Goal: Transaction & Acquisition: Book appointment/travel/reservation

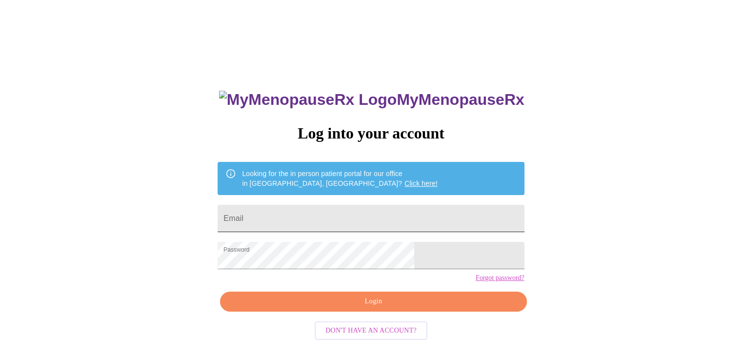
click at [301, 217] on input "Email" at bounding box center [371, 218] width 307 height 27
type input "hascats@hotmail.com"
click at [375, 308] on span "Login" at bounding box center [373, 302] width 284 height 12
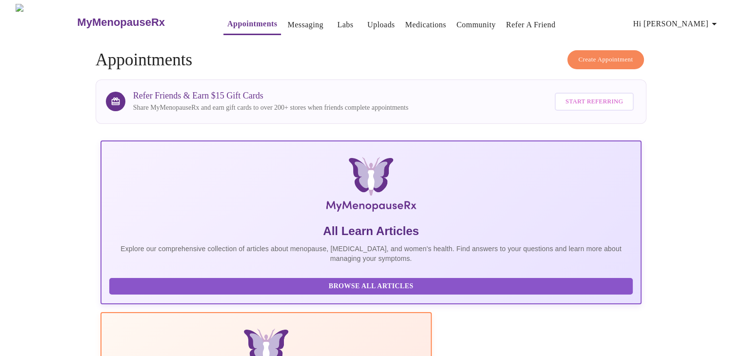
click at [590, 54] on span "Create Appointment" at bounding box center [606, 59] width 55 height 11
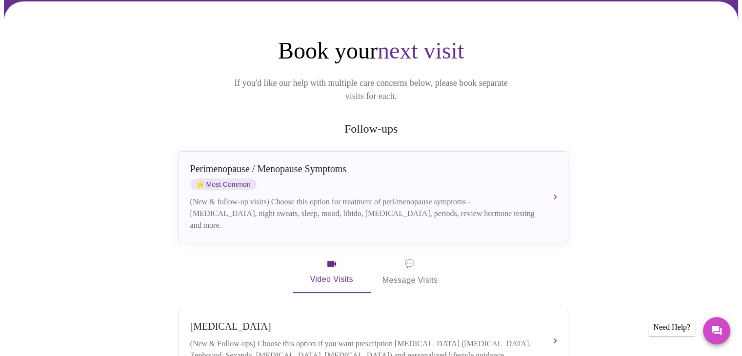
scroll to position [74, 0]
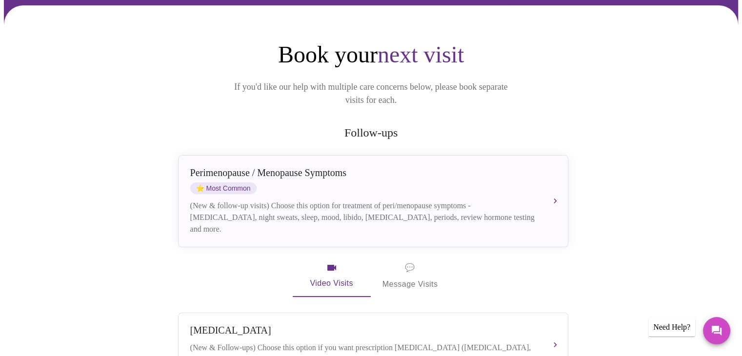
click at [332, 264] on span "Video Visits" at bounding box center [332, 276] width 55 height 28
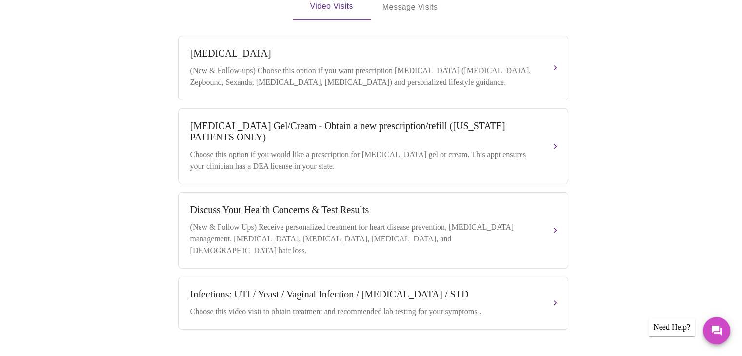
scroll to position [367, 0]
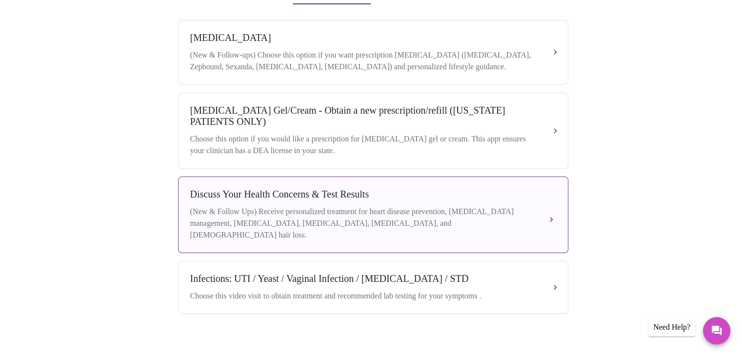
click at [313, 189] on div "Discuss Your Health Concerns & Test Results" at bounding box center [363, 194] width 347 height 11
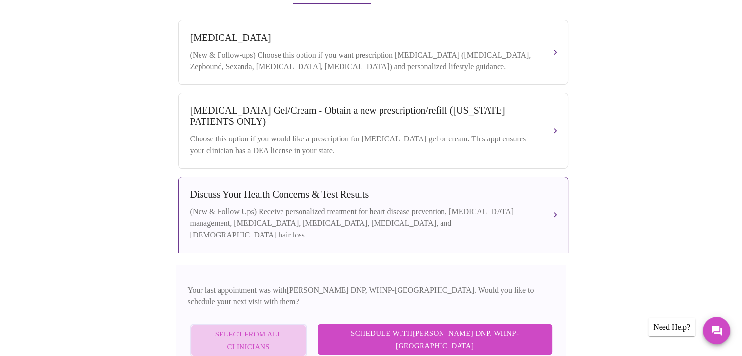
click at [296, 328] on span "Select from All Clinicians" at bounding box center [248, 341] width 95 height 26
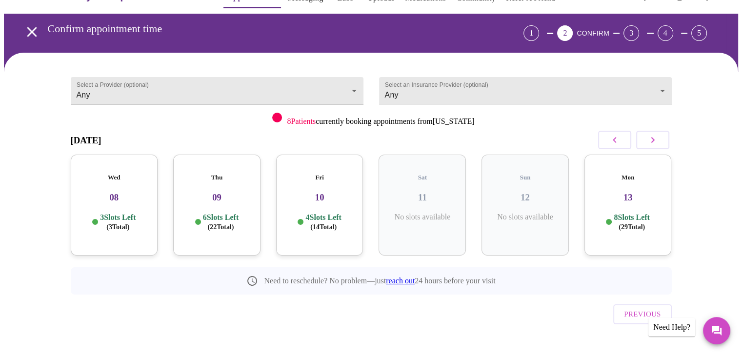
click at [357, 88] on body "MyMenopauseRx Appointments Messaging Labs Uploads Medications Community Refer a…" at bounding box center [371, 175] width 735 height 396
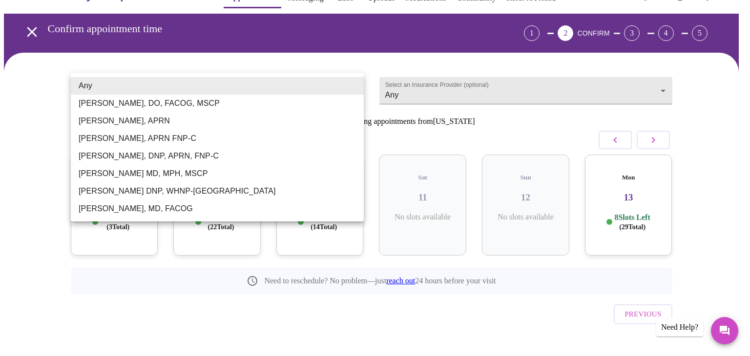
click at [169, 126] on li "Emilie McLain, APRN" at bounding box center [217, 121] width 293 height 18
type input "Emilie McLain, APRN"
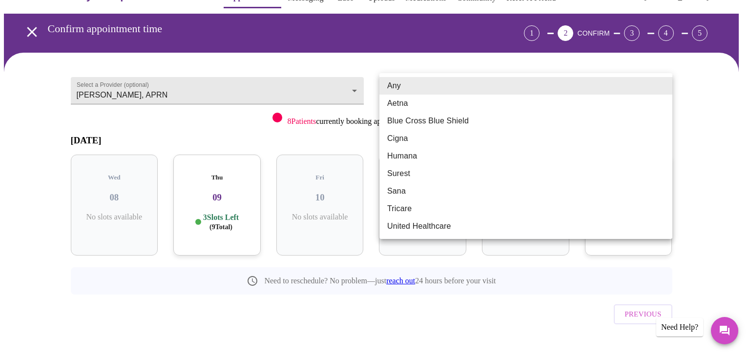
click at [664, 82] on body "MyMenopauseRx Appointments Messaging Labs Uploads Medications Community Refer a…" at bounding box center [375, 175] width 742 height 396
click at [411, 106] on li "Aetna" at bounding box center [525, 104] width 293 height 18
type input "Aetna"
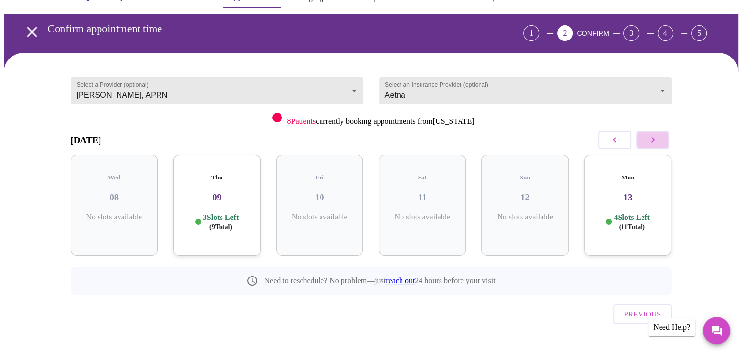
click at [653, 137] on icon "button" at bounding box center [653, 140] width 12 height 12
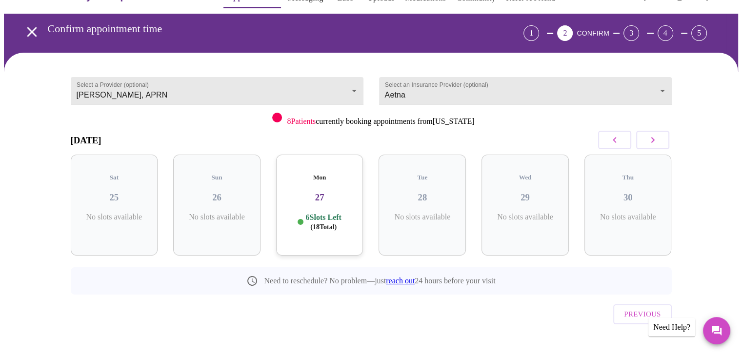
click at [653, 137] on icon "button" at bounding box center [653, 140] width 12 height 12
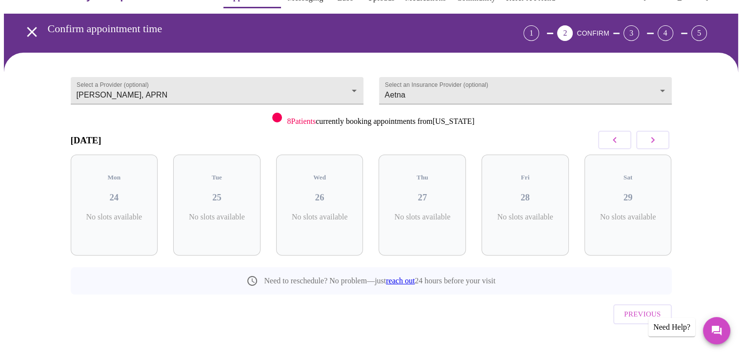
click at [653, 137] on icon "button" at bounding box center [653, 140] width 12 height 12
click at [654, 134] on icon "button" at bounding box center [653, 140] width 12 height 12
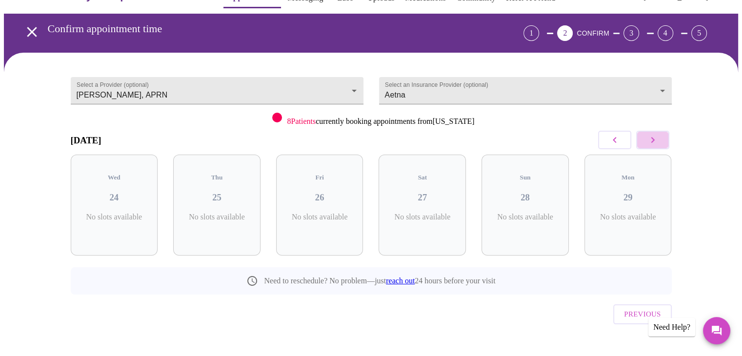
click at [654, 134] on icon "button" at bounding box center [653, 140] width 12 height 12
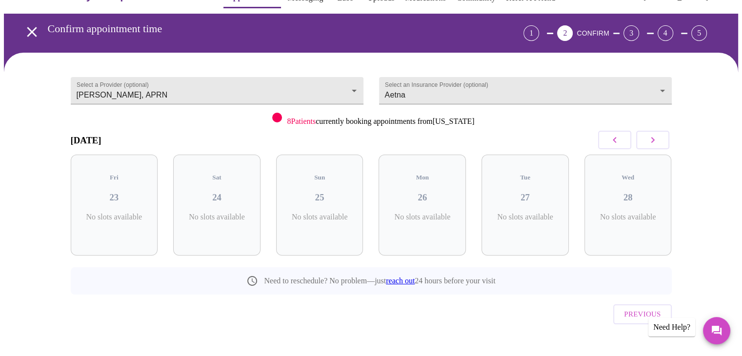
click at [654, 134] on icon "button" at bounding box center [653, 140] width 12 height 12
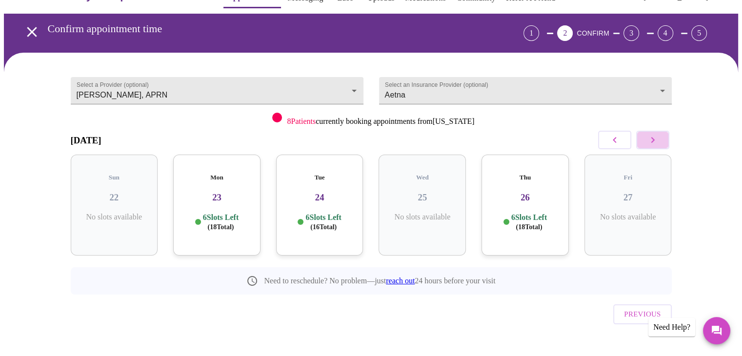
click at [654, 134] on icon "button" at bounding box center [653, 140] width 12 height 12
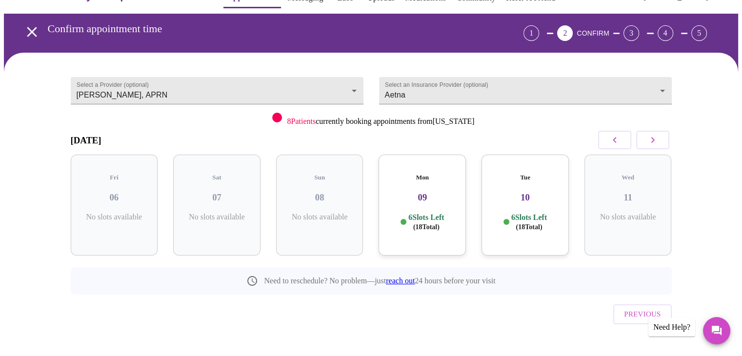
click at [654, 134] on icon "button" at bounding box center [653, 140] width 12 height 12
click at [119, 224] on span "( 18 Total)" at bounding box center [118, 227] width 26 height 7
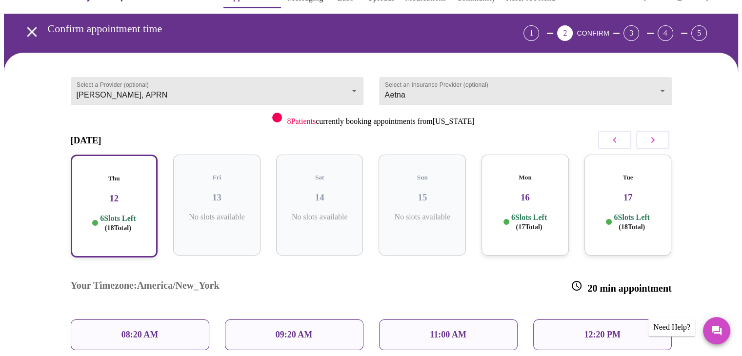
scroll to position [76, 0]
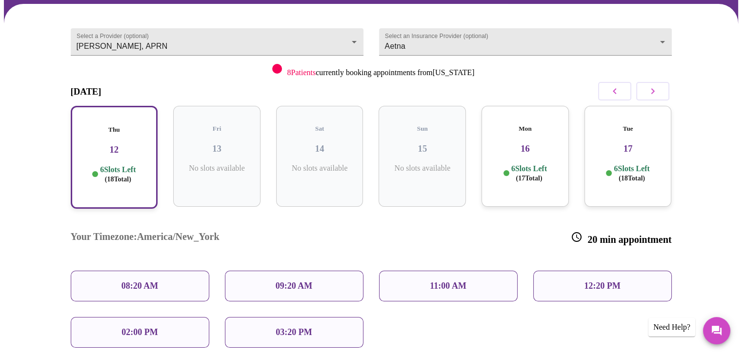
click at [605, 281] on p "12:20 PM" at bounding box center [602, 286] width 36 height 10
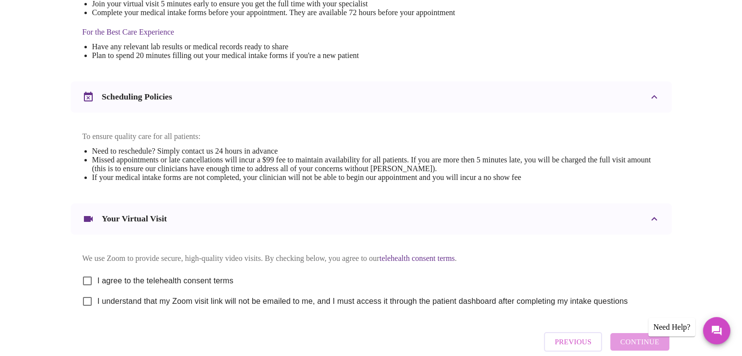
scroll to position [351, 0]
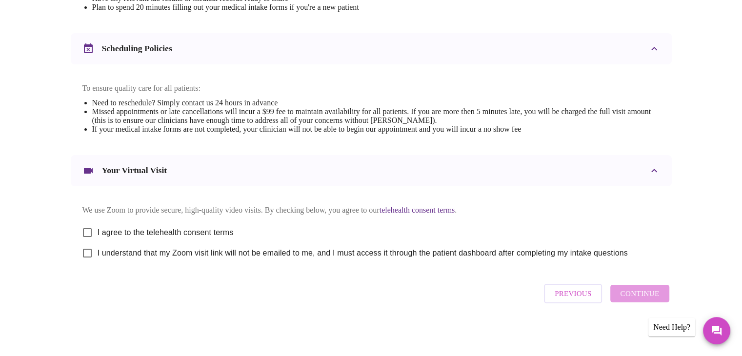
click at [83, 255] on input "I understand that my Zoom visit link will not be emailed to me, and I must acce…" at bounding box center [87, 253] width 21 height 21
checkbox input "true"
click at [83, 227] on input "I agree to the telehealth consent terms" at bounding box center [87, 233] width 21 height 21
checkbox input "true"
click at [644, 300] on span "Continue" at bounding box center [639, 294] width 39 height 13
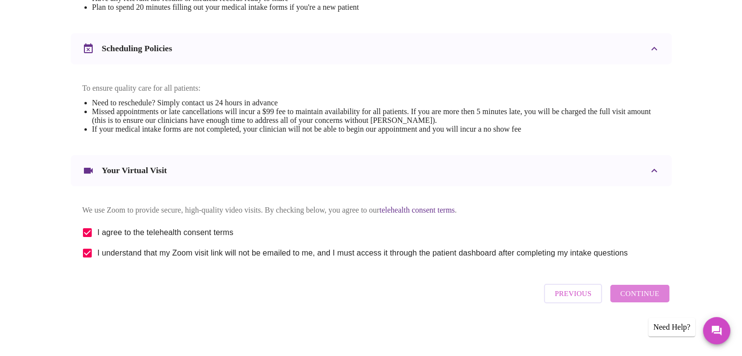
scroll to position [59, 0]
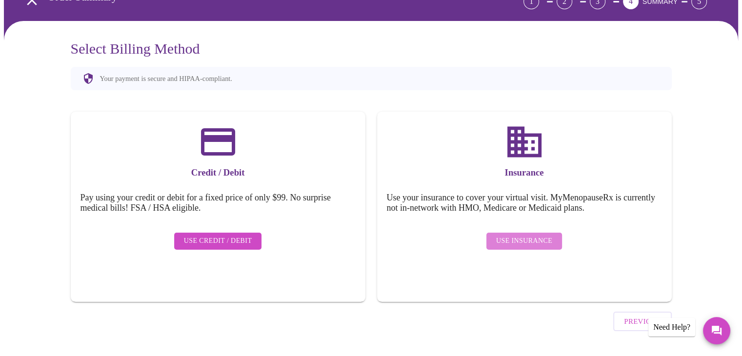
click at [538, 235] on span "Use Insurance" at bounding box center [524, 241] width 56 height 12
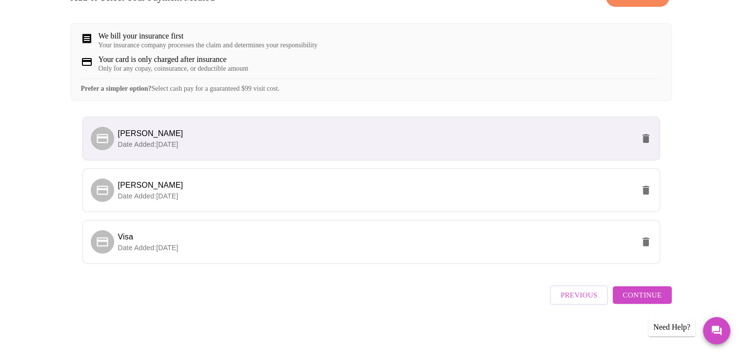
scroll to position [170, 0]
click at [630, 294] on span "Continue" at bounding box center [642, 294] width 39 height 13
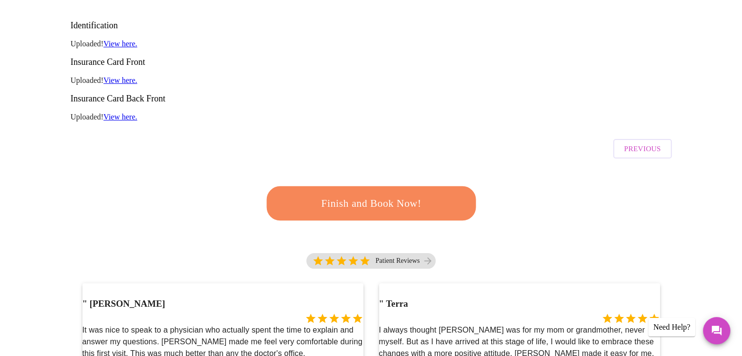
click at [398, 195] on span "Finish and Book Now!" at bounding box center [371, 204] width 181 height 18
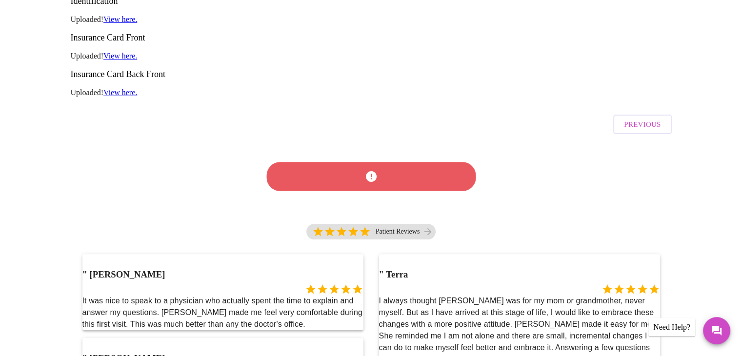
scroll to position [85, 0]
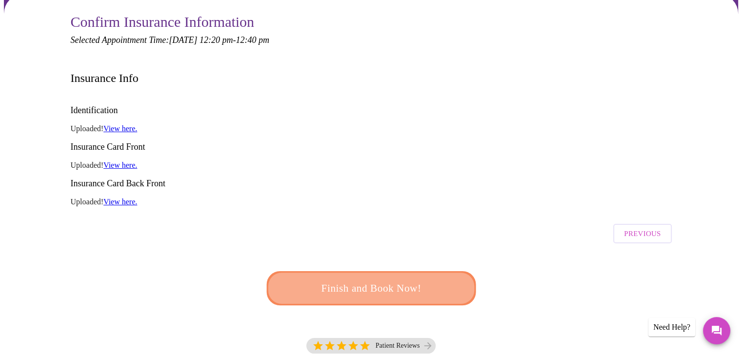
click at [392, 280] on span "Finish and Book Now!" at bounding box center [371, 289] width 181 height 18
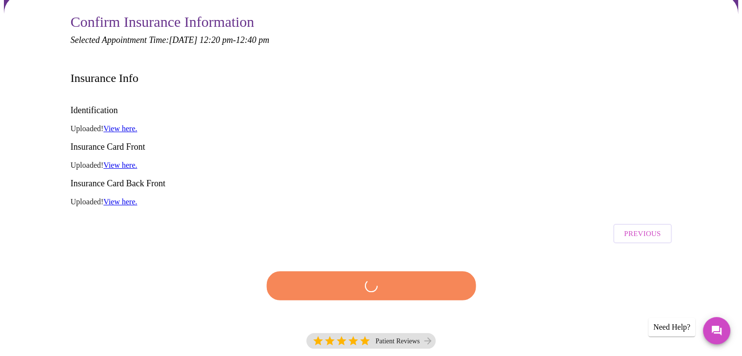
click at [392, 258] on div at bounding box center [371, 286] width 221 height 57
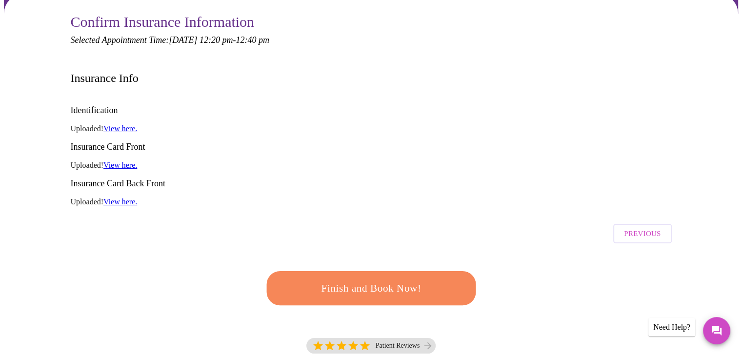
click at [129, 124] on link "View here." at bounding box center [120, 128] width 34 height 8
click at [398, 280] on span "Finish and Book Now!" at bounding box center [371, 289] width 181 height 18
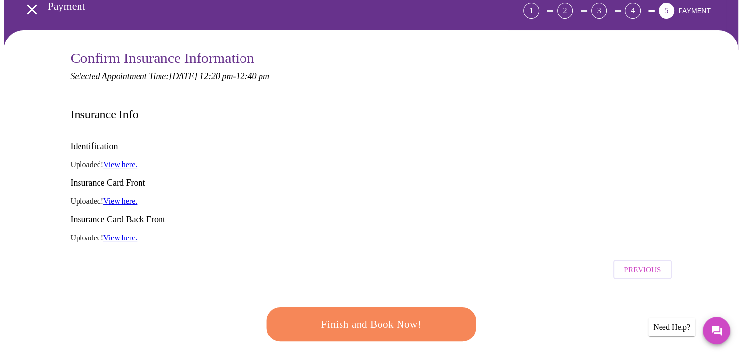
scroll to position [0, 0]
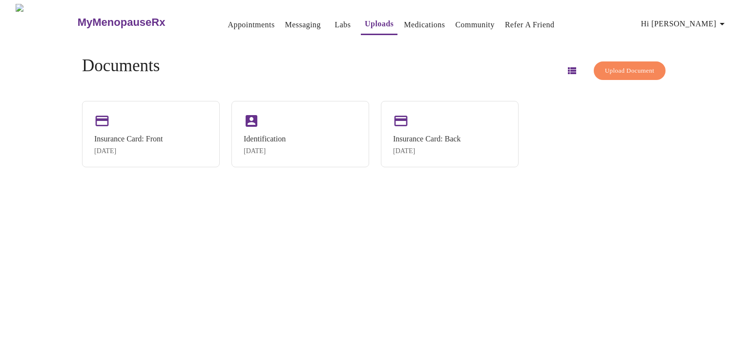
click at [129, 96] on div "Documents Upload Document Insurance Card: Front [DATE] Identification [DATE] In…" at bounding box center [374, 112] width 609 height 143
click at [278, 142] on div "Identification" at bounding box center [265, 138] width 42 height 9
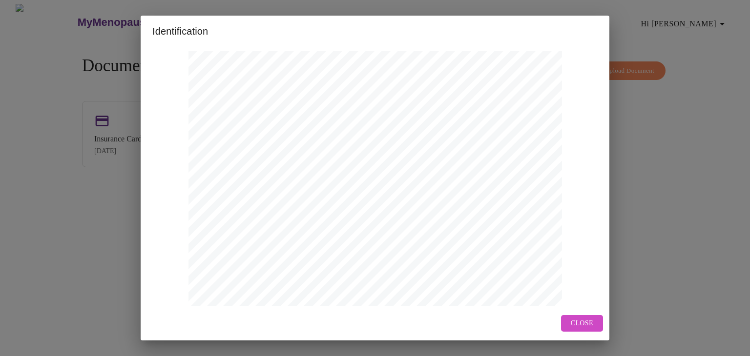
click at [597, 325] on button "Close" at bounding box center [582, 323] width 42 height 17
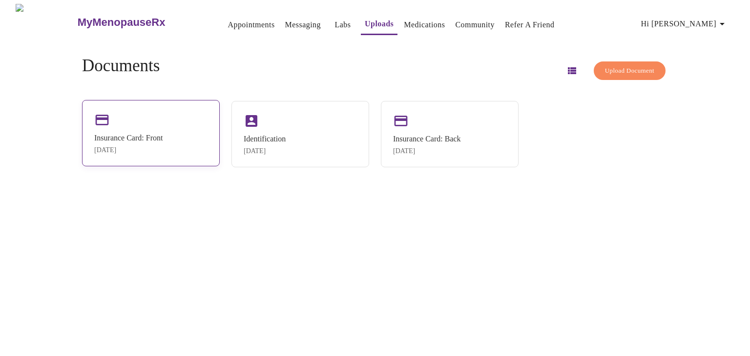
click at [139, 144] on div "Insurance Card: Front [DATE]" at bounding box center [128, 144] width 68 height 21
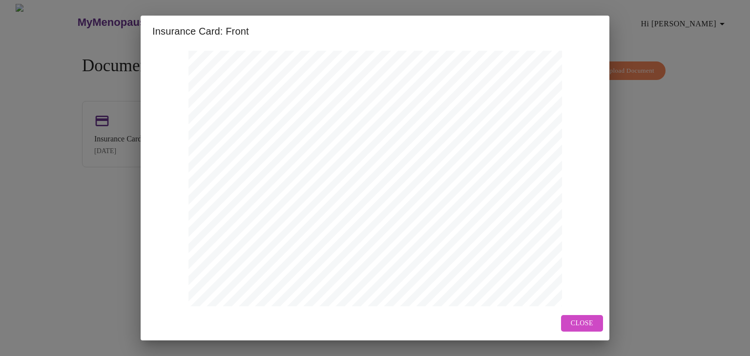
click at [588, 323] on span "Close" at bounding box center [582, 324] width 22 height 12
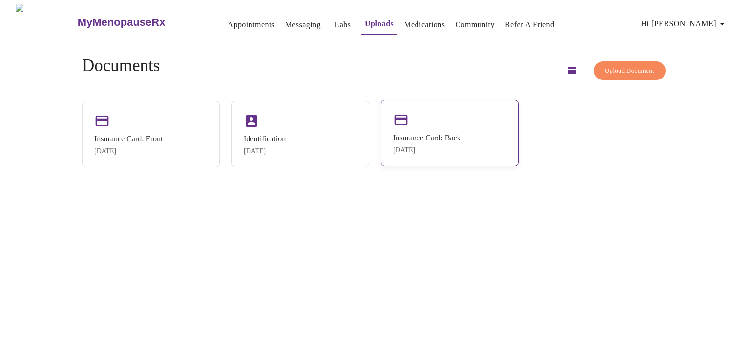
click at [456, 148] on div "[DATE]" at bounding box center [427, 150] width 68 height 8
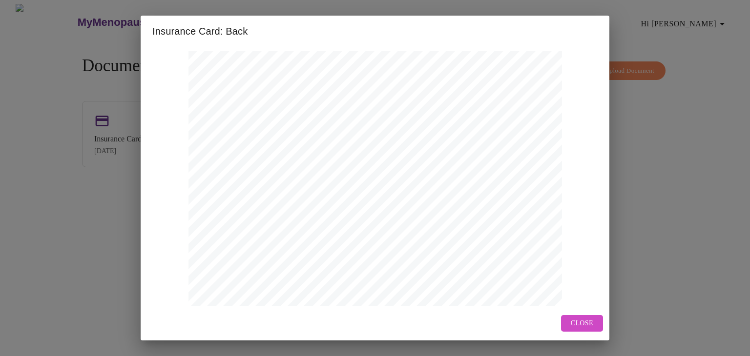
click at [586, 322] on span "Close" at bounding box center [582, 324] width 22 height 12
